Goal: Transaction & Acquisition: Book appointment/travel/reservation

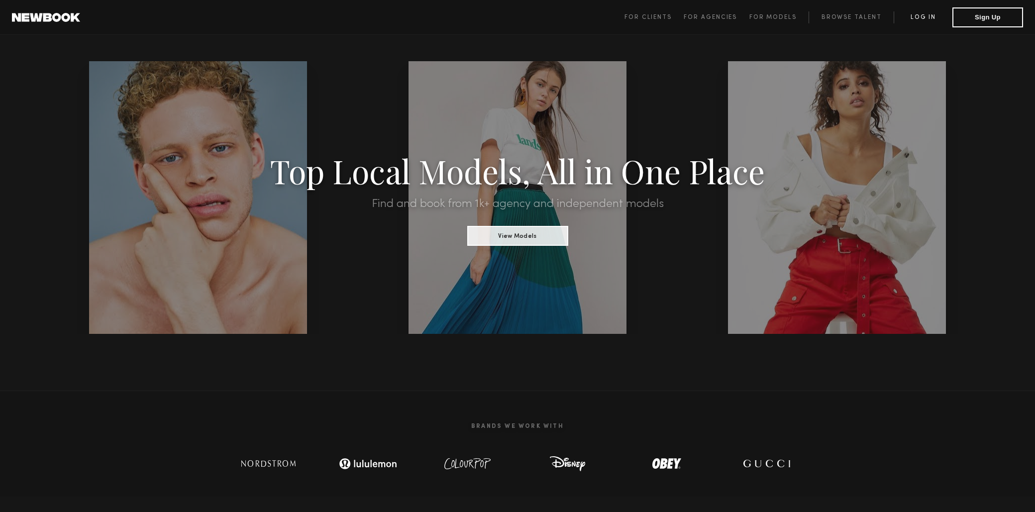
click at [920, 16] on link "Log in" at bounding box center [923, 17] width 59 height 12
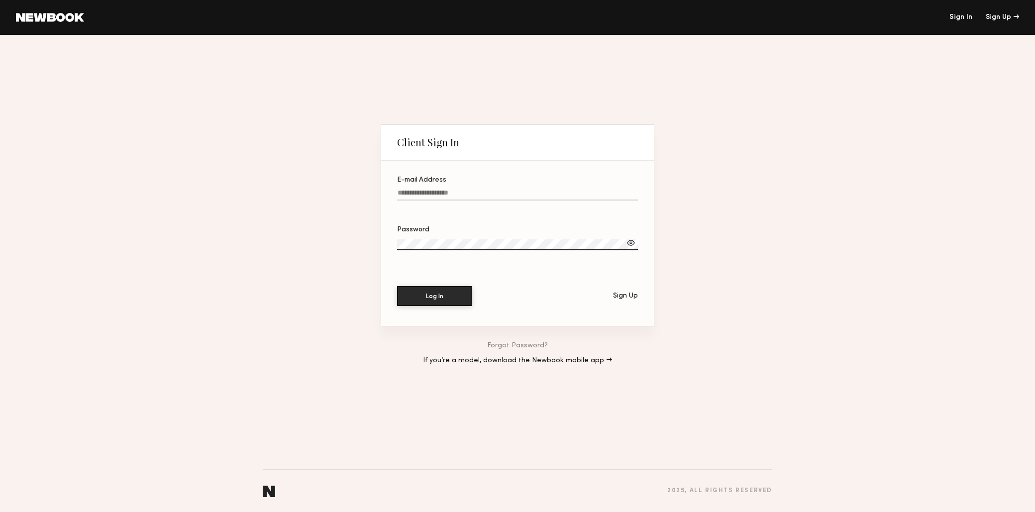
type input "**********"
click at [454, 298] on button "Log In" at bounding box center [434, 296] width 75 height 20
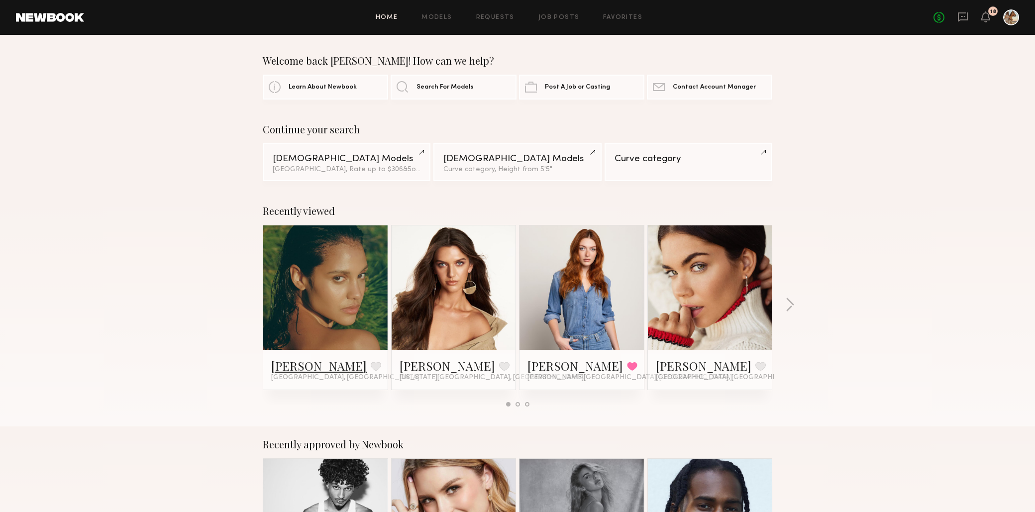
click at [307, 368] on link "[PERSON_NAME]" at bounding box center [319, 366] width 96 height 16
click at [306, 355] on div "Michaela B. Favorite Los Angeles, CA" at bounding box center [325, 370] width 124 height 40
click at [306, 364] on link "[PERSON_NAME]" at bounding box center [319, 366] width 96 height 16
click at [790, 308] on button "button" at bounding box center [789, 306] width 9 height 16
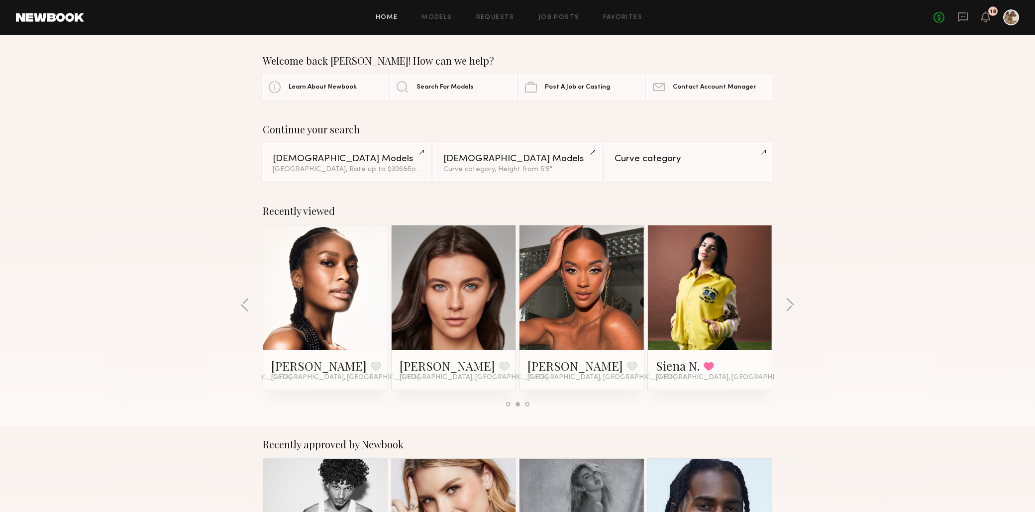
click at [239, 306] on div "Recently viewed Michaela B. Favorite Los Angeles, CA Caroline K. Favorite New Y…" at bounding box center [517, 309] width 1035 height 233
click at [243, 306] on button "button" at bounding box center [244, 306] width 9 height 16
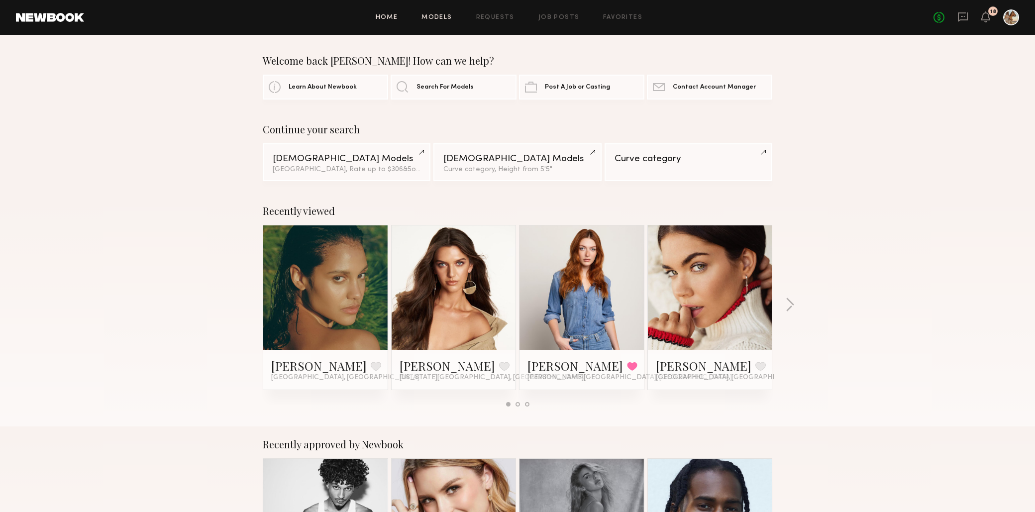
click at [446, 18] on link "Models" at bounding box center [437, 17] width 30 height 6
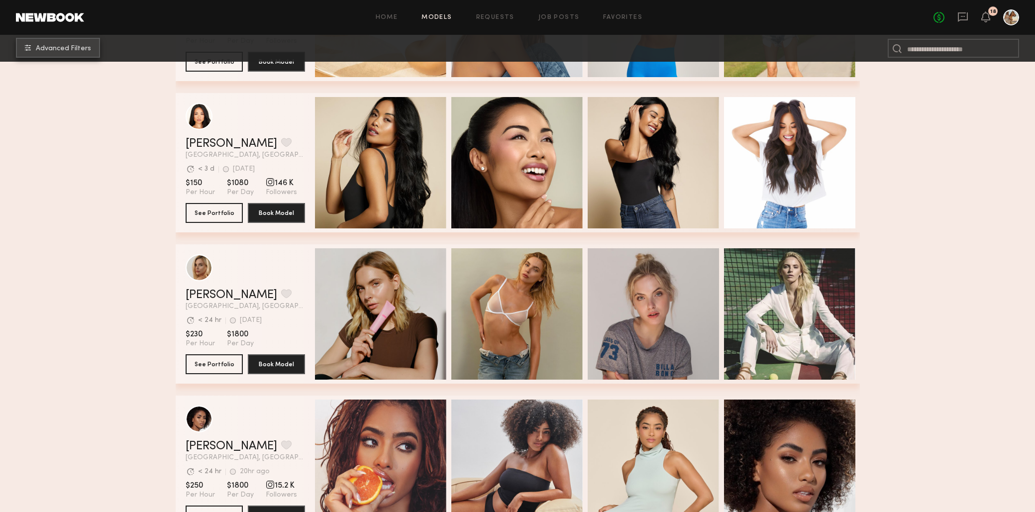
scroll to position [2398, 0]
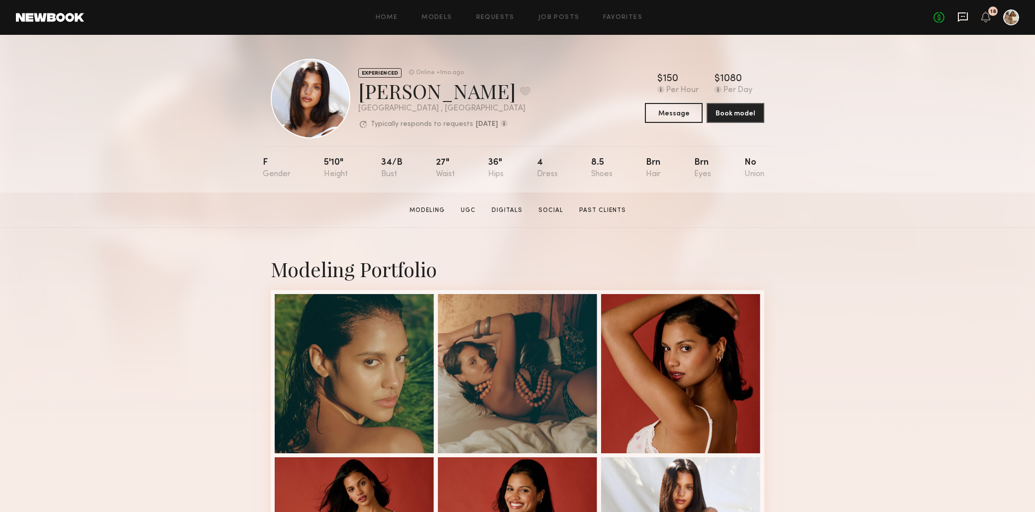
click at [964, 13] on icon at bounding box center [963, 16] width 10 height 9
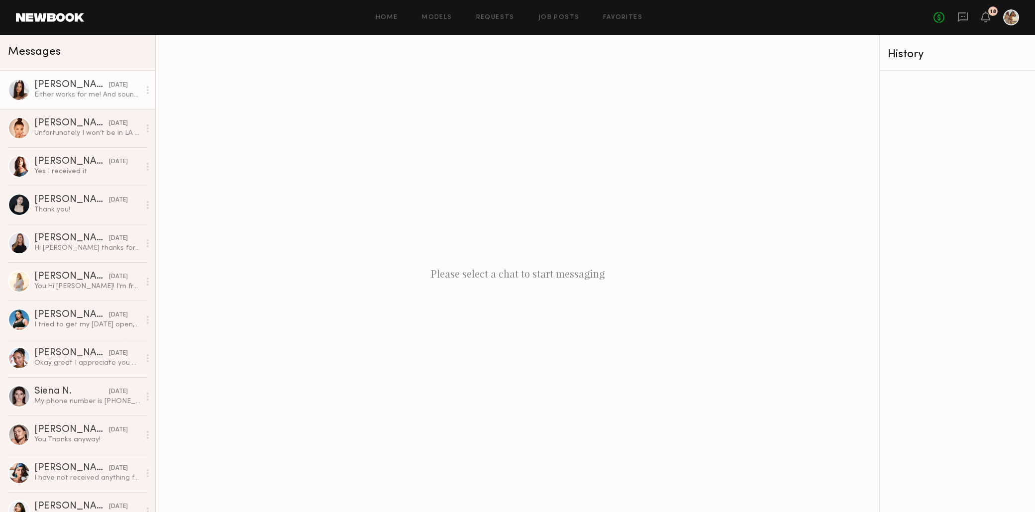
click at [83, 92] on div "Either works for me! And sounds good! [EMAIL_ADDRESS][DOMAIN_NAME] [PHONE_NUMBE…" at bounding box center [87, 94] width 106 height 9
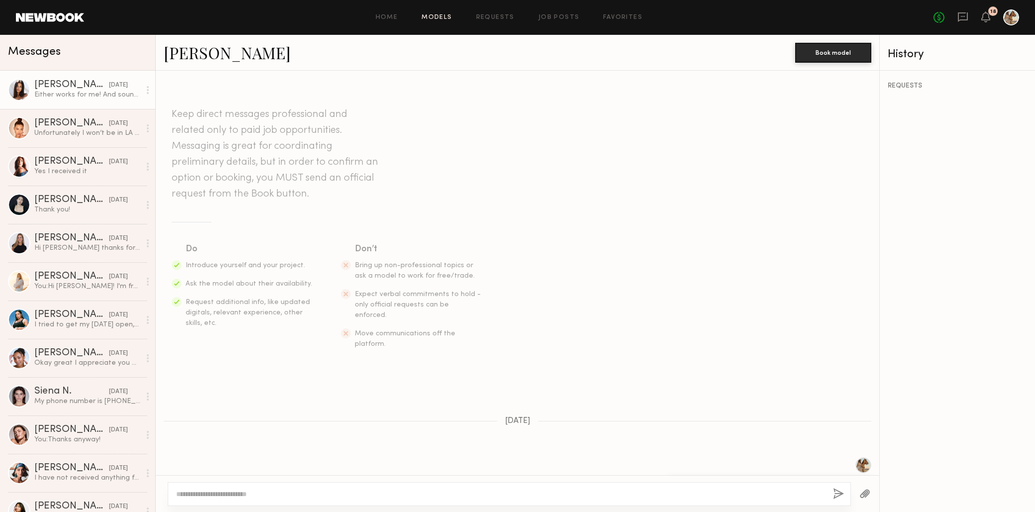
click at [435, 17] on link "Models" at bounding box center [437, 17] width 30 height 6
